Goal: Go to known website: Access a specific website the user already knows

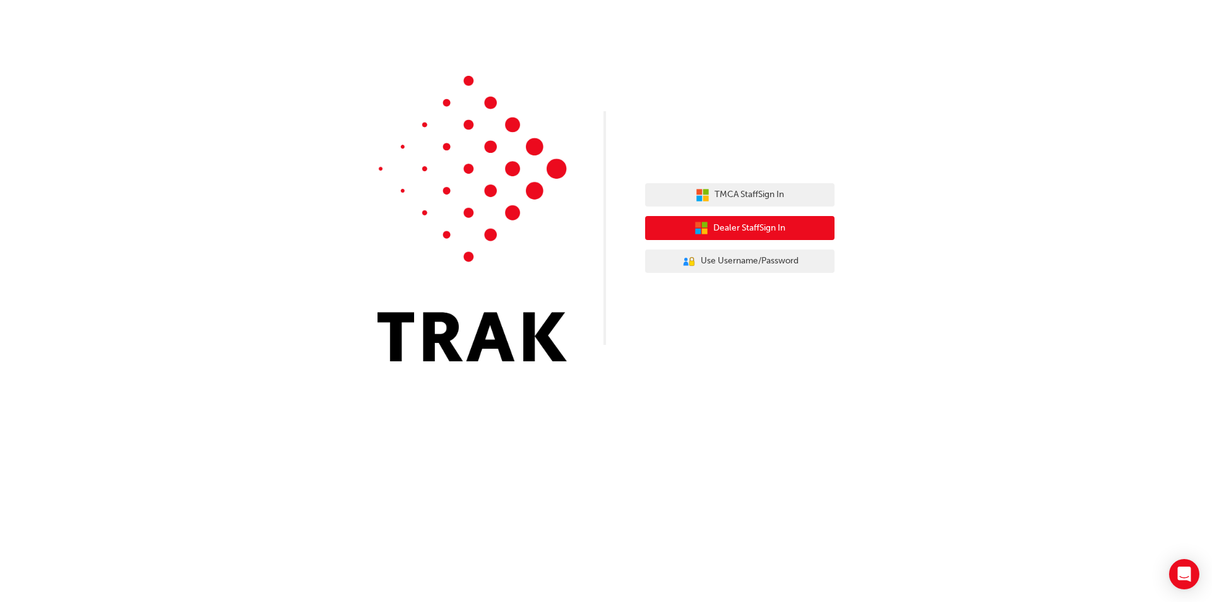
click at [732, 229] on span "Dealer Staff Sign In" at bounding box center [749, 228] width 72 height 15
